Goal: Find specific page/section: Find specific page/section

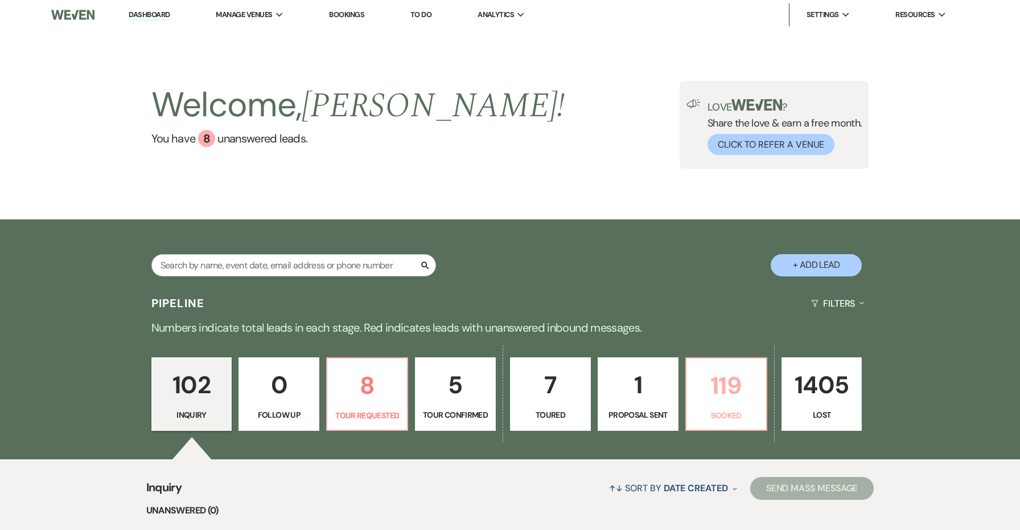
click at [748, 408] on link "119 Booked" at bounding box center [727, 394] width 82 height 74
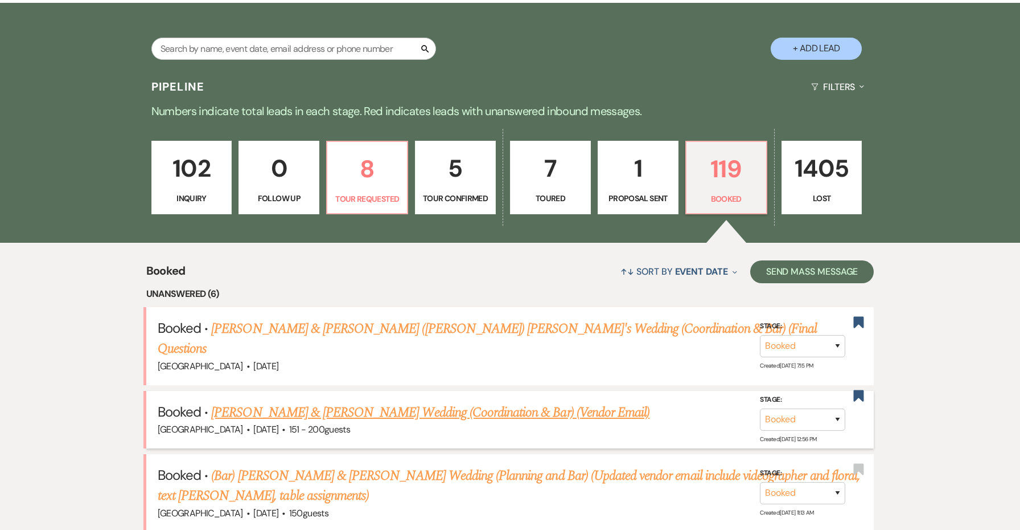
scroll to position [224, 0]
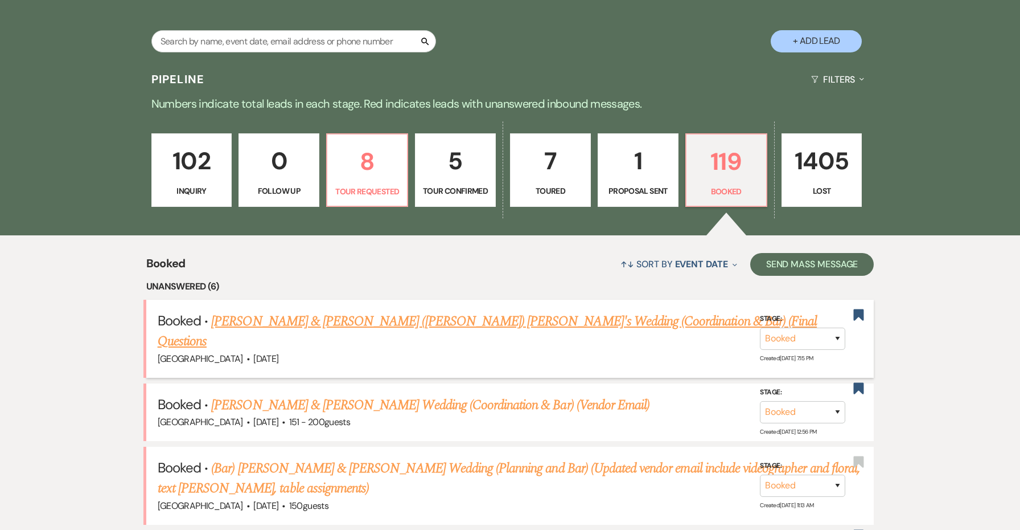
click at [614, 323] on link "[PERSON_NAME] & [PERSON_NAME] ([PERSON_NAME]) [PERSON_NAME]'s Wedding (Coordina…" at bounding box center [488, 331] width 660 height 41
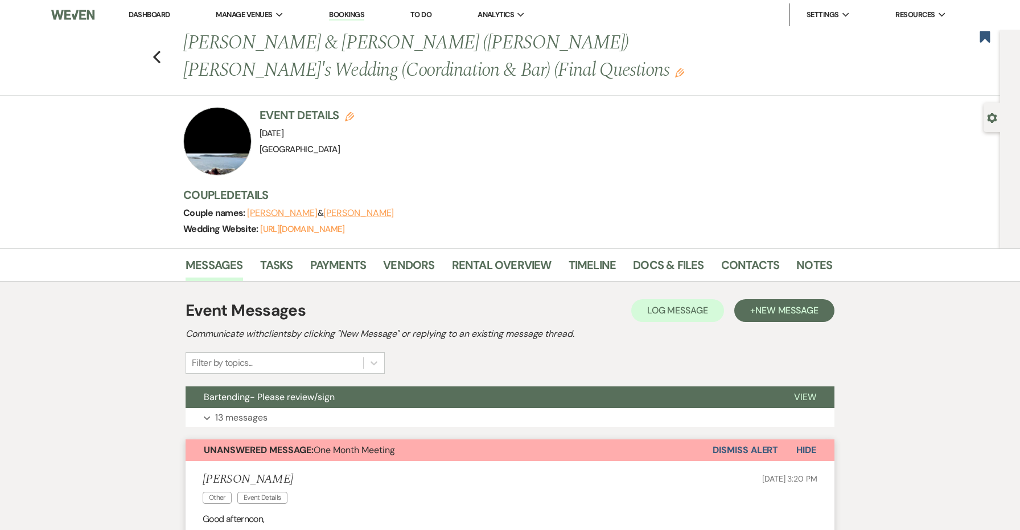
click at [757, 449] on button "Dismiss Alert" at bounding box center [745, 450] width 65 height 22
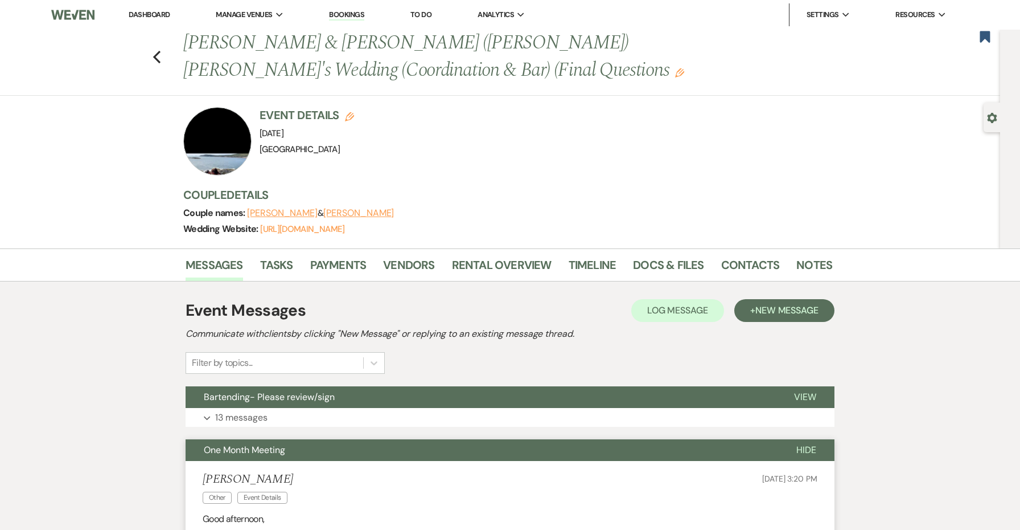
click at [650, 453] on button "One Month Meeting" at bounding box center [482, 450] width 593 height 22
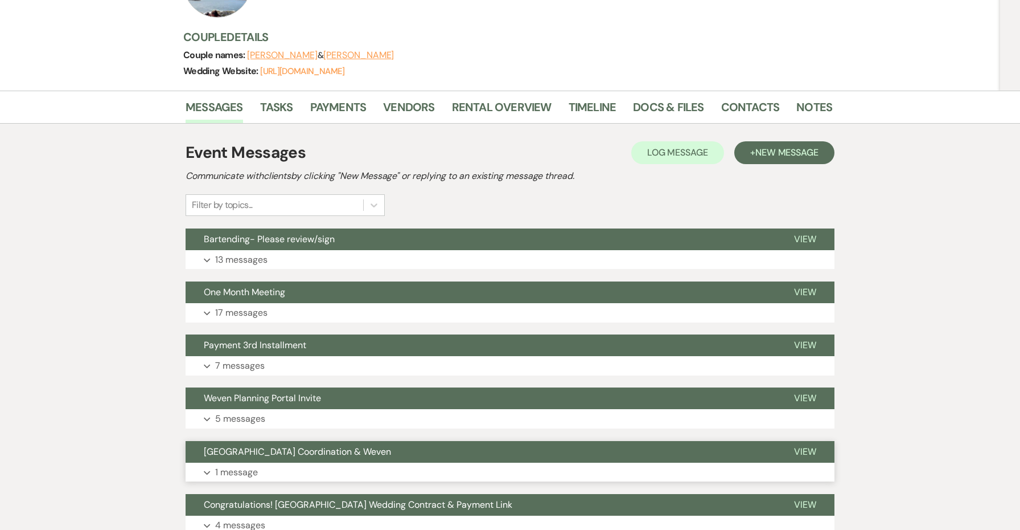
scroll to position [158, 0]
click at [590, 294] on button "One Month Meeting" at bounding box center [481, 292] width 590 height 22
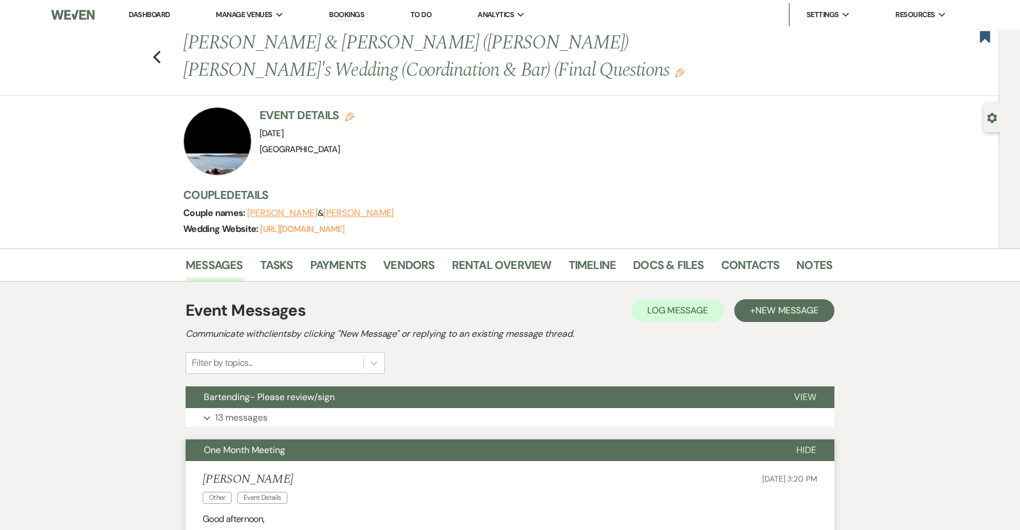
scroll to position [0, 0]
click at [548, 441] on button "One Month Meeting" at bounding box center [482, 450] width 593 height 22
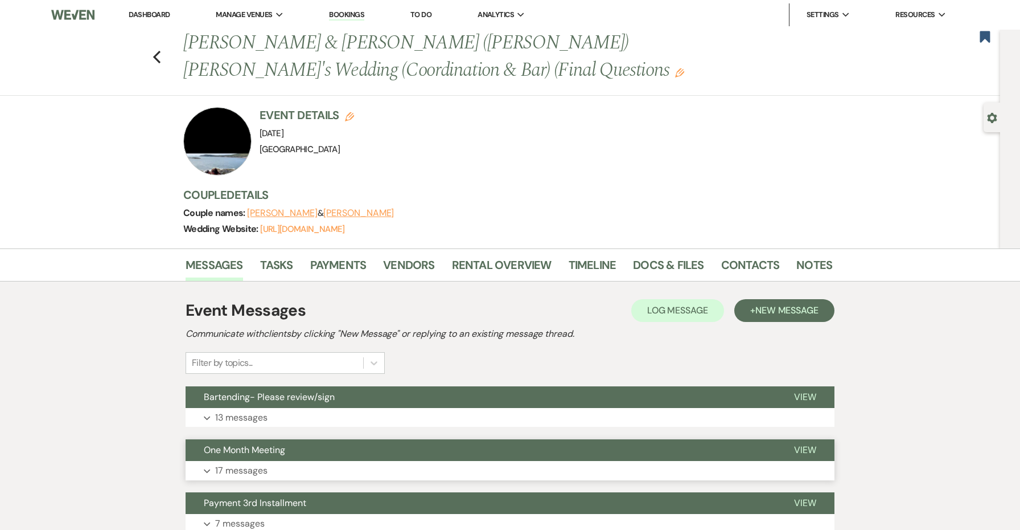
click at [340, 448] on button "One Month Meeting" at bounding box center [481, 450] width 590 height 22
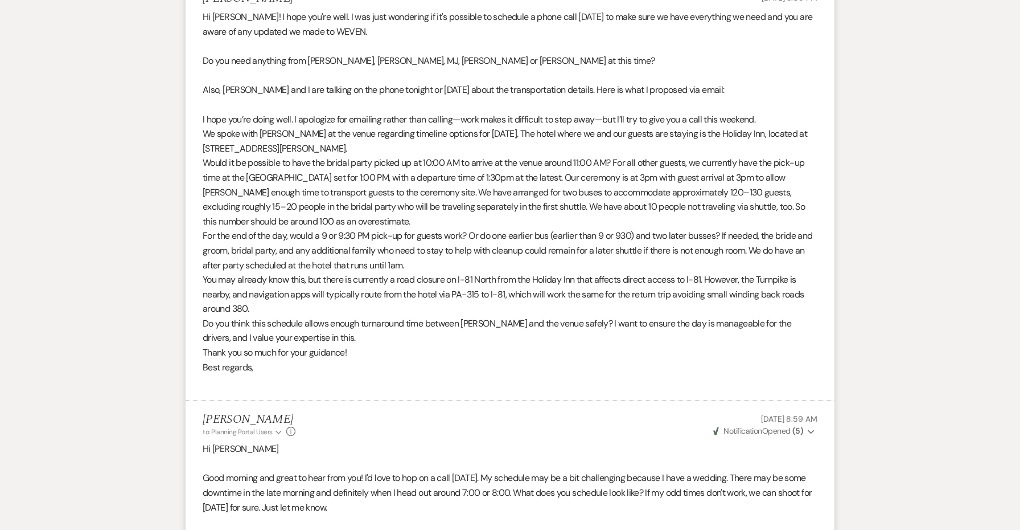
scroll to position [2918, 0]
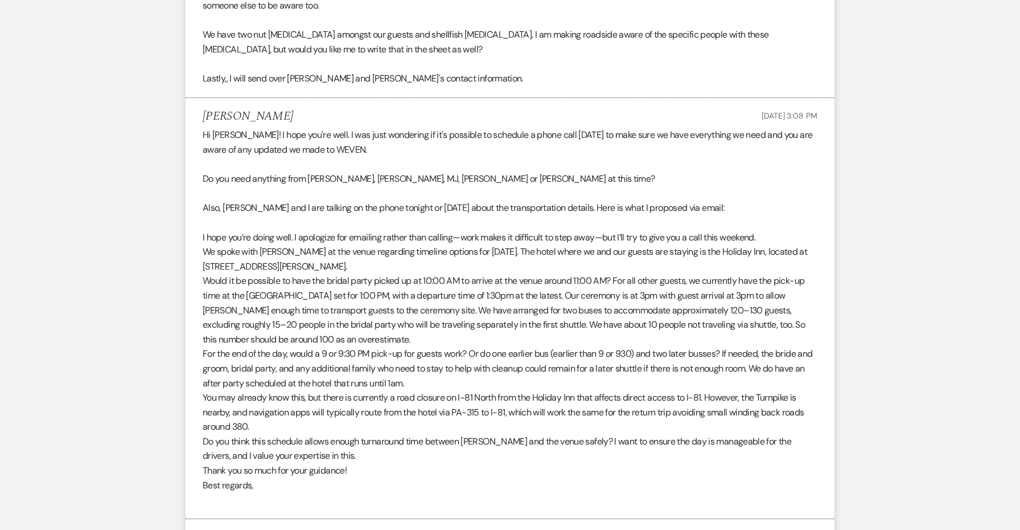
drag, startPoint x: 374, startPoint y: 237, endPoint x: 184, endPoint y: 235, distance: 190.2
copy span "[STREET_ADDRESS][PERSON_NAME]"
